Goal: Check status: Check status

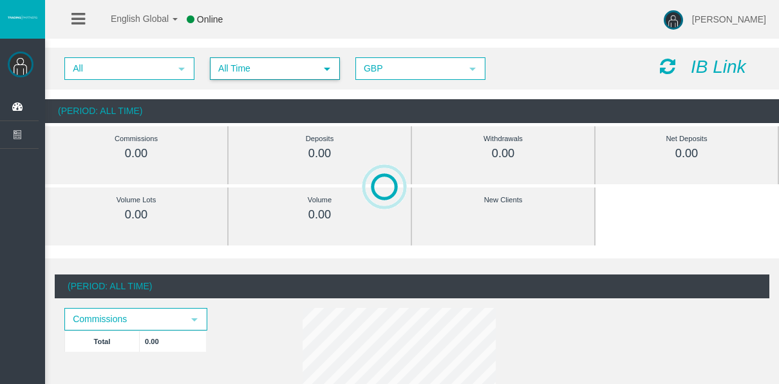
click at [238, 63] on span "All Time" at bounding box center [263, 69] width 104 height 20
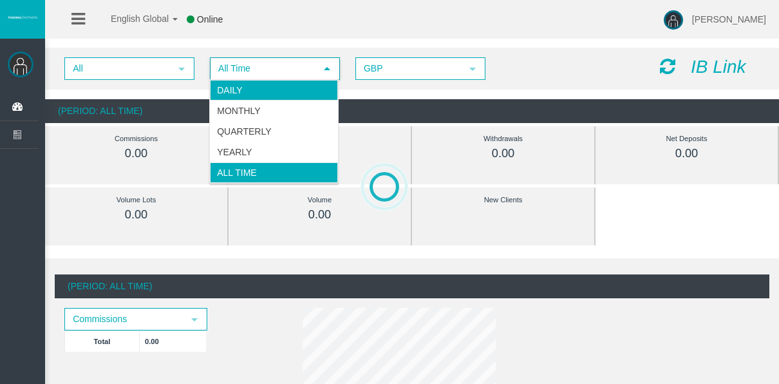
click at [252, 88] on li "Daily" at bounding box center [274, 90] width 128 height 21
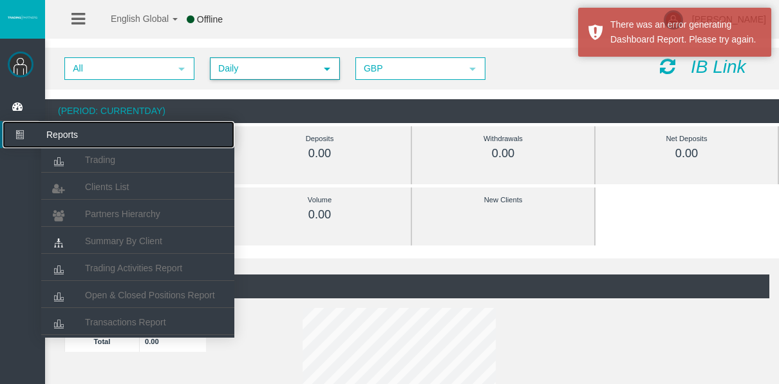
click at [35, 138] on icon at bounding box center [20, 134] width 34 height 27
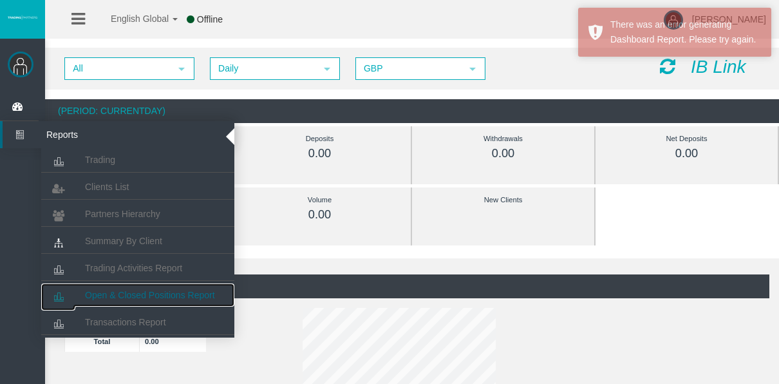
click at [156, 292] on span "Open & Closed Positions Report" at bounding box center [150, 295] width 130 height 10
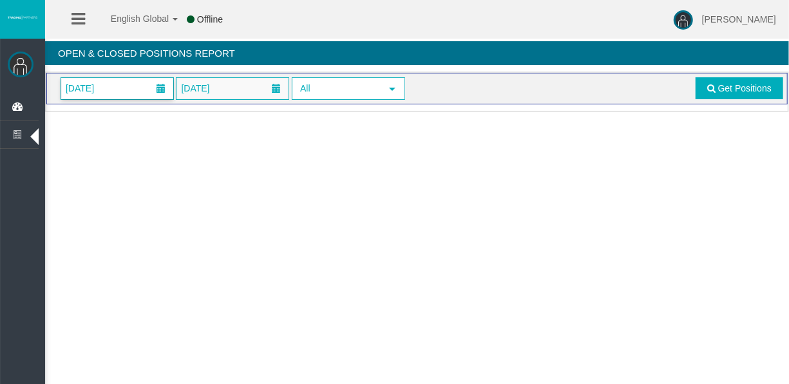
click at [149, 84] on span at bounding box center [160, 89] width 23 height 20
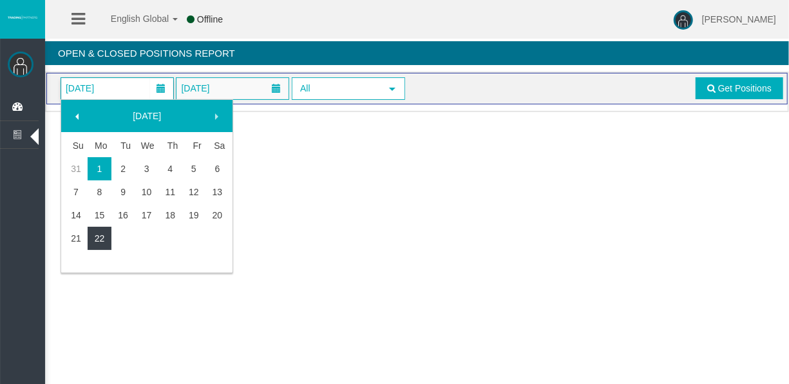
click at [104, 247] on link "22" at bounding box center [100, 238] width 24 height 23
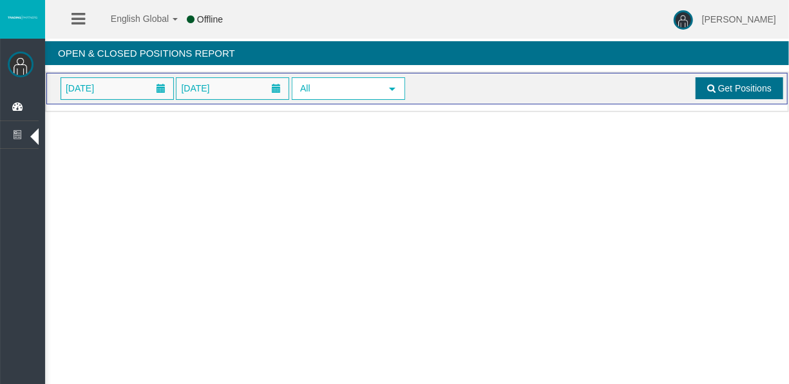
click at [739, 93] on span "Get Positions" at bounding box center [744, 88] width 53 height 10
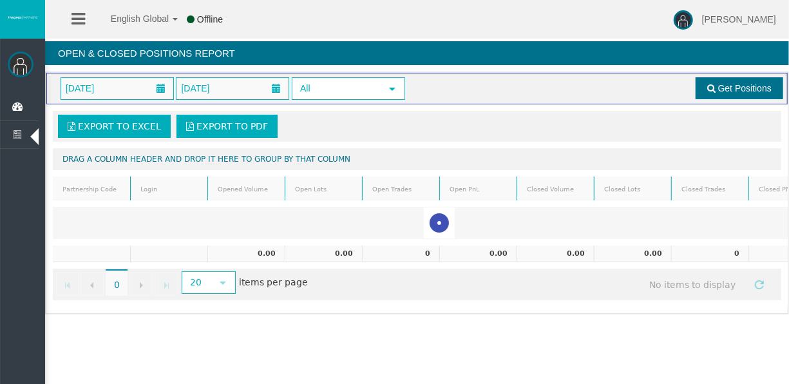
click at [728, 88] on span "Get Positions" at bounding box center [744, 88] width 53 height 10
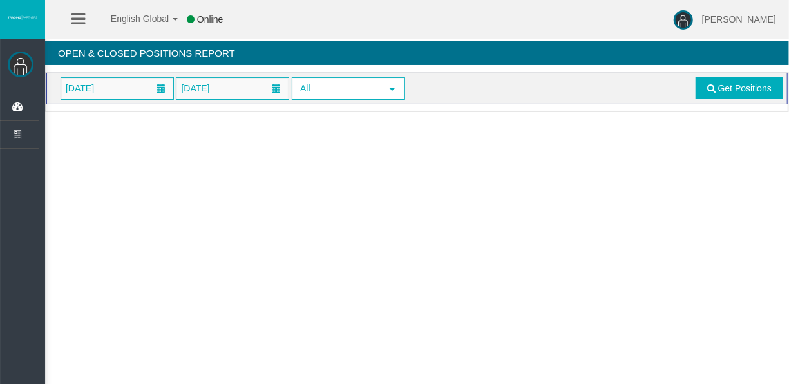
click at [122, 76] on div "[DATE] [DATE] All select Get Positions" at bounding box center [416, 89] width 741 height 32
click at [127, 86] on span "[DATE]" at bounding box center [117, 88] width 112 height 21
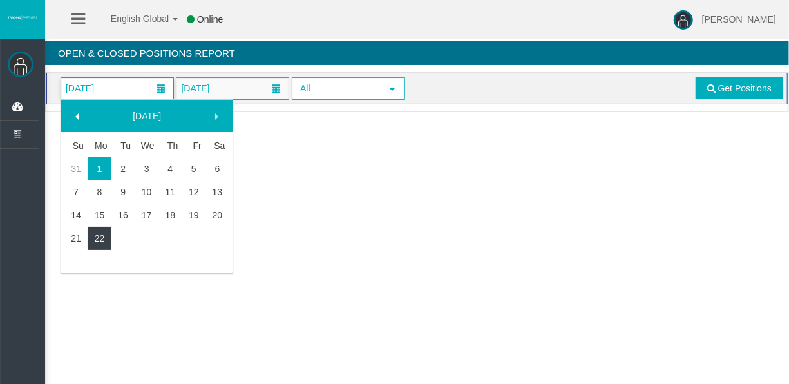
drag, startPoint x: 108, startPoint y: 240, endPoint x: 143, endPoint y: 220, distance: 40.7
click at [108, 240] on link "22" at bounding box center [100, 238] width 24 height 23
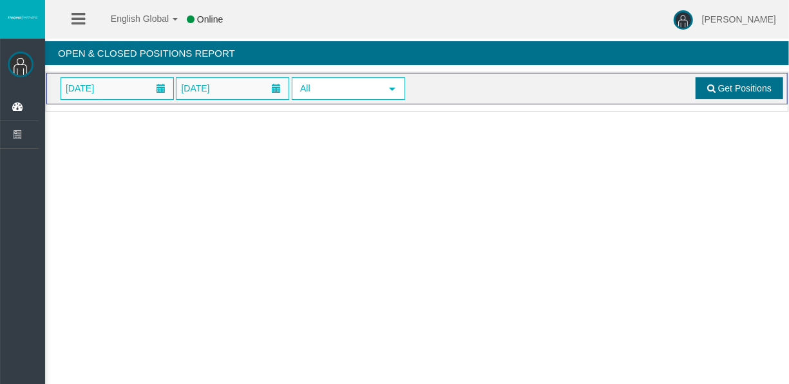
click at [724, 81] on link "Get Positions" at bounding box center [739, 88] width 88 height 22
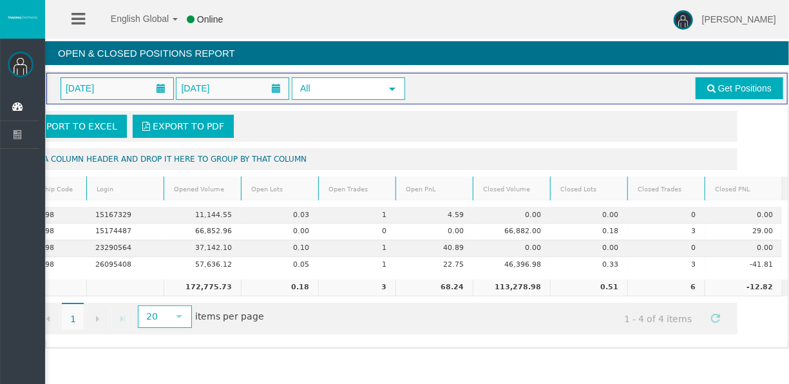
scroll to position [0, 64]
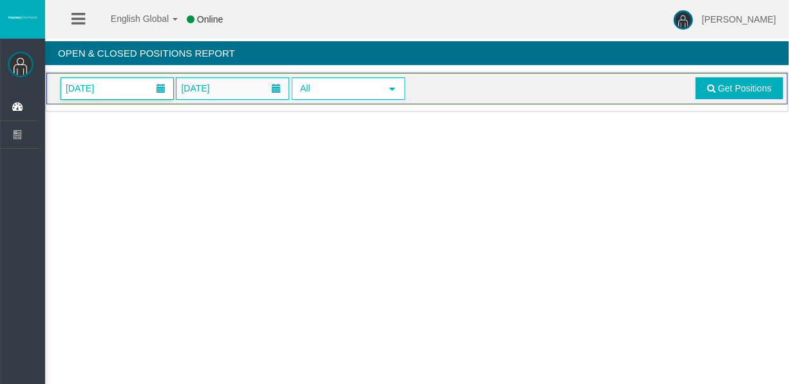
drag, startPoint x: 146, startPoint y: 96, endPoint x: 141, endPoint y: 91, distance: 7.3
click at [144, 95] on span "01/09/2025" at bounding box center [117, 88] width 112 height 21
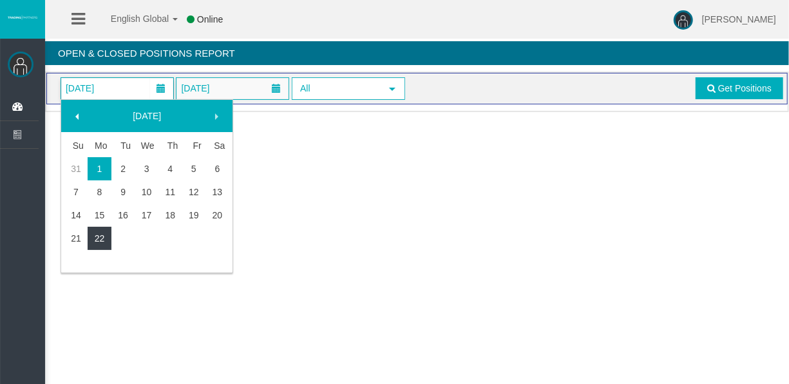
click at [106, 234] on link "22" at bounding box center [100, 238] width 24 height 23
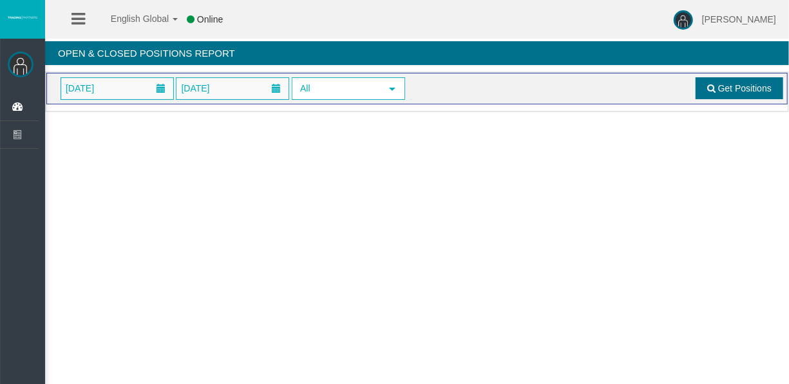
click at [717, 86] on link "Get Positions" at bounding box center [739, 88] width 88 height 22
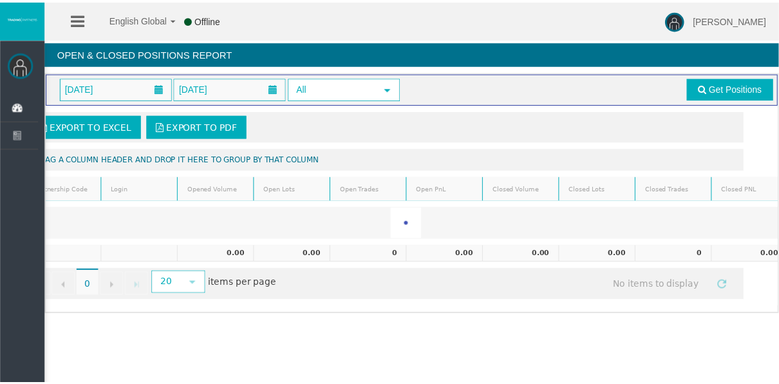
scroll to position [0, 30]
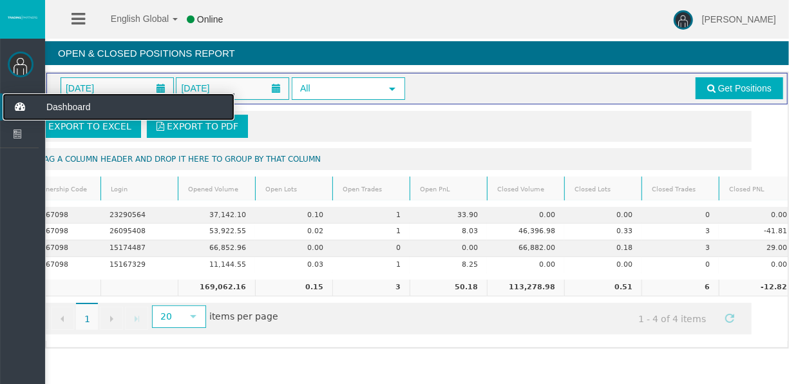
click at [42, 114] on span "Dashboard" at bounding box center [100, 106] width 126 height 27
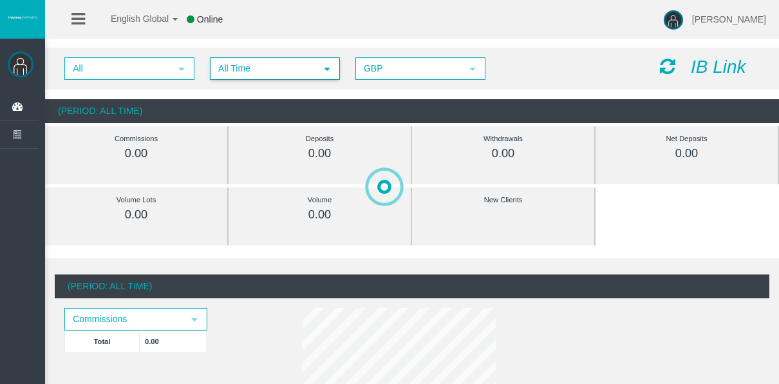
click at [257, 59] on span "All Time" at bounding box center [263, 69] width 104 height 20
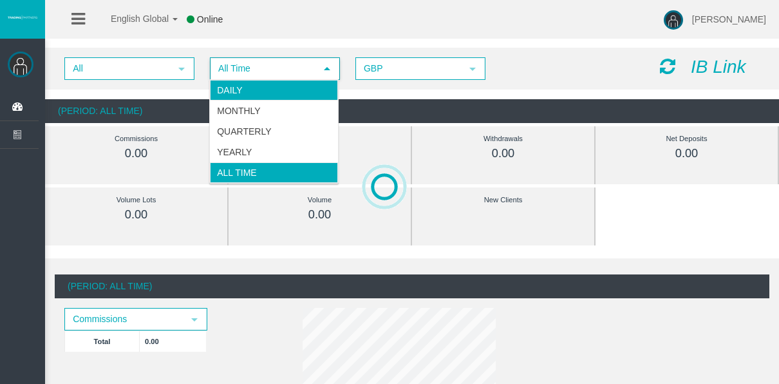
click at [268, 82] on li "Daily" at bounding box center [274, 90] width 128 height 21
